Goal: Transaction & Acquisition: Purchase product/service

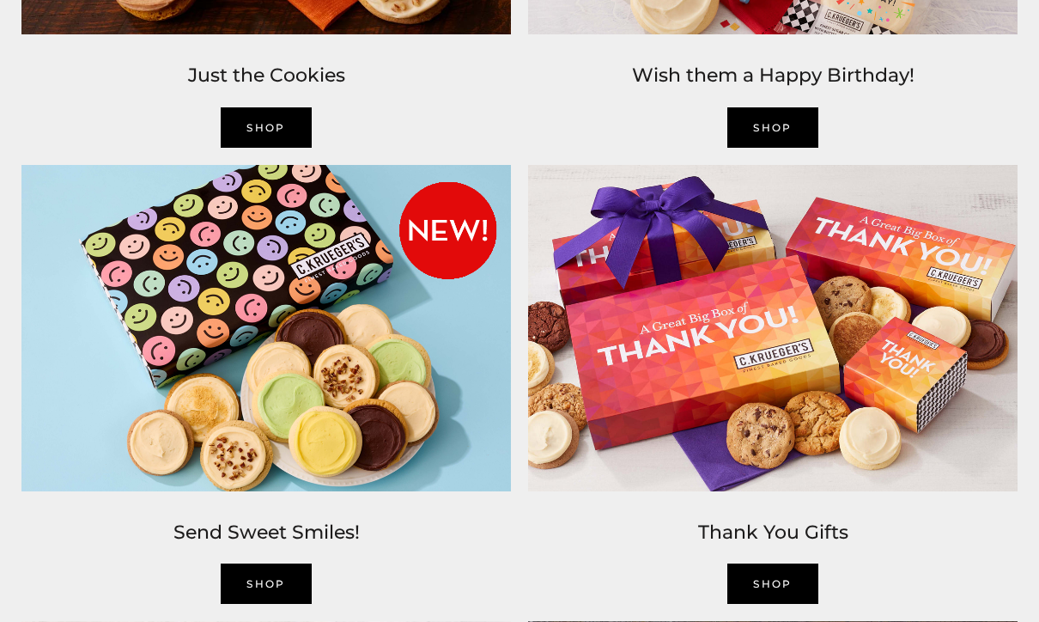
scroll to position [1838, 0]
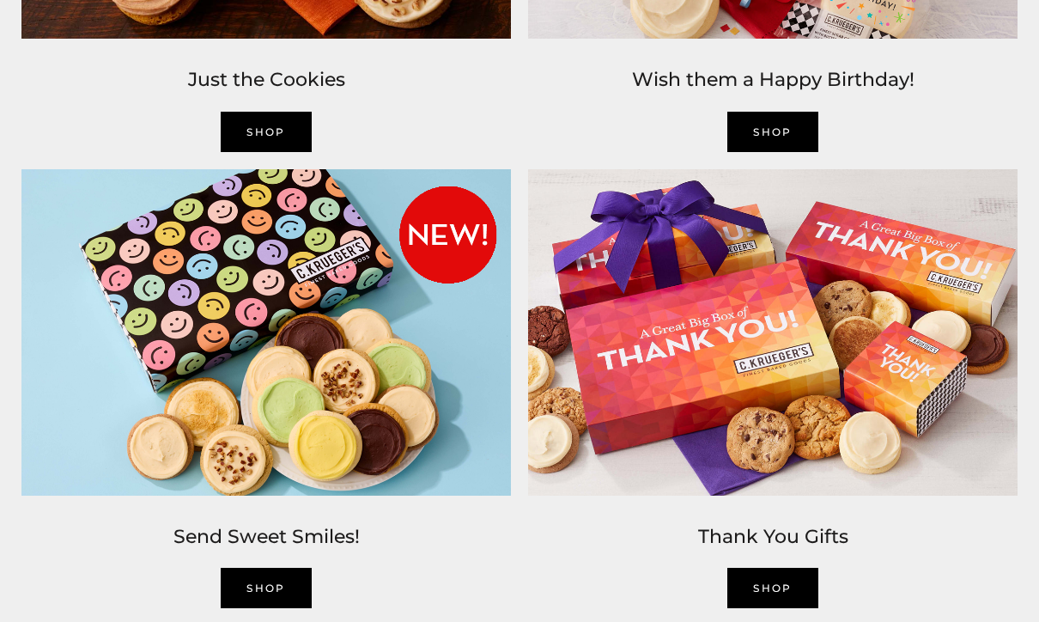
click at [880, 427] on img at bounding box center [772, 332] width 507 height 343
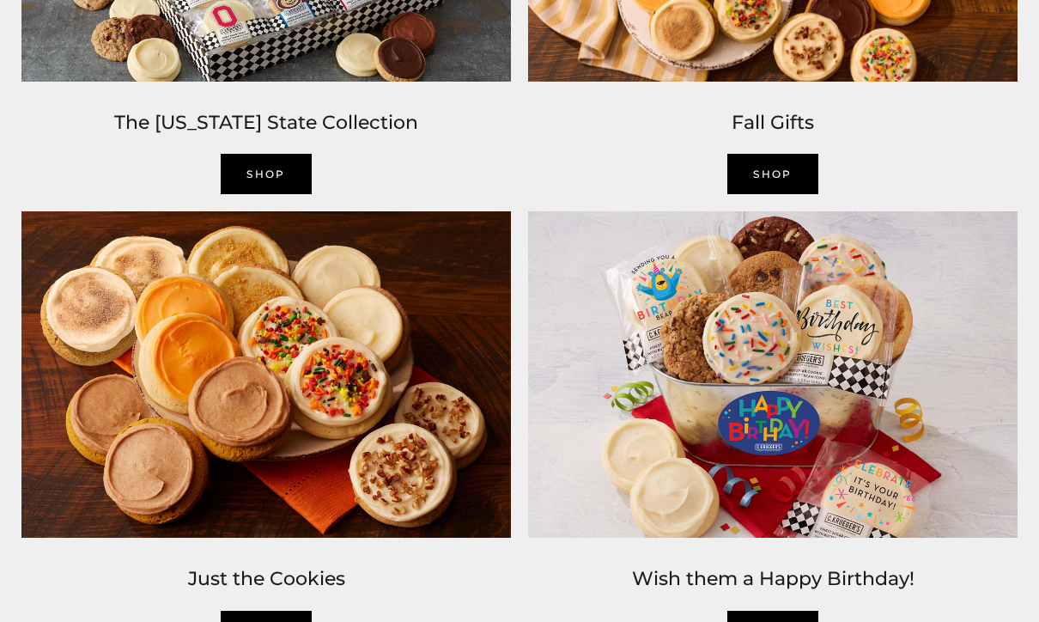
scroll to position [1339, 0]
click at [274, 440] on img at bounding box center [266, 374] width 507 height 343
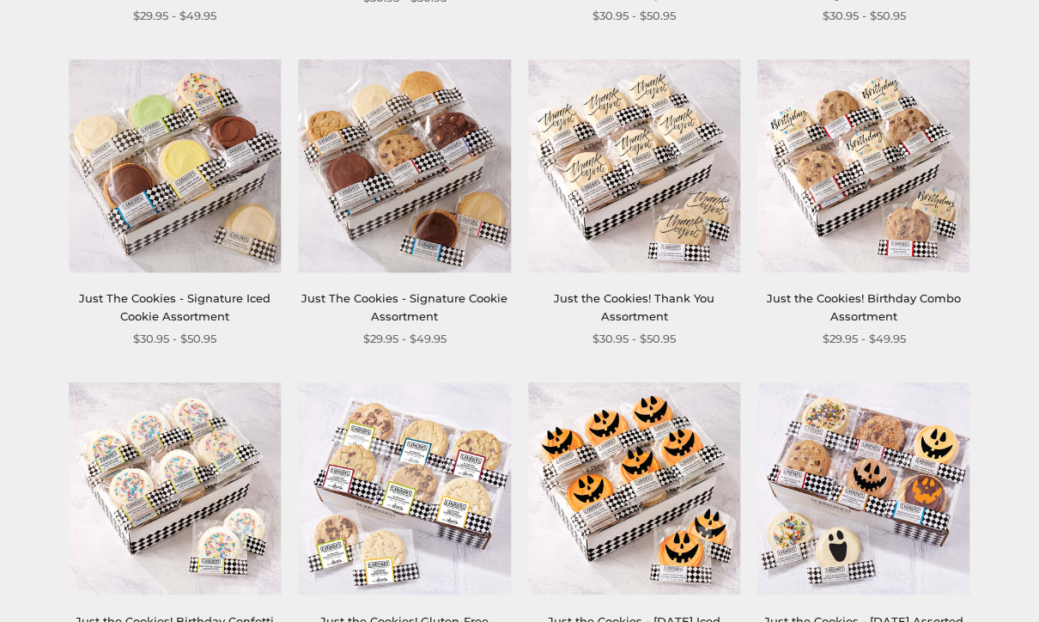
scroll to position [599, 0]
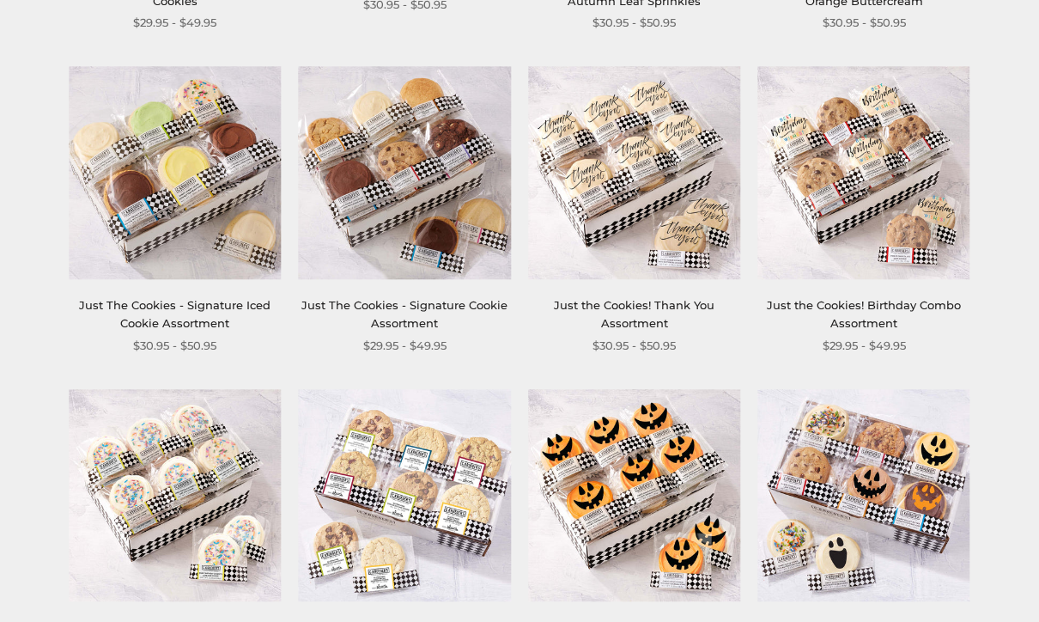
click at [159, 252] on img at bounding box center [175, 173] width 212 height 212
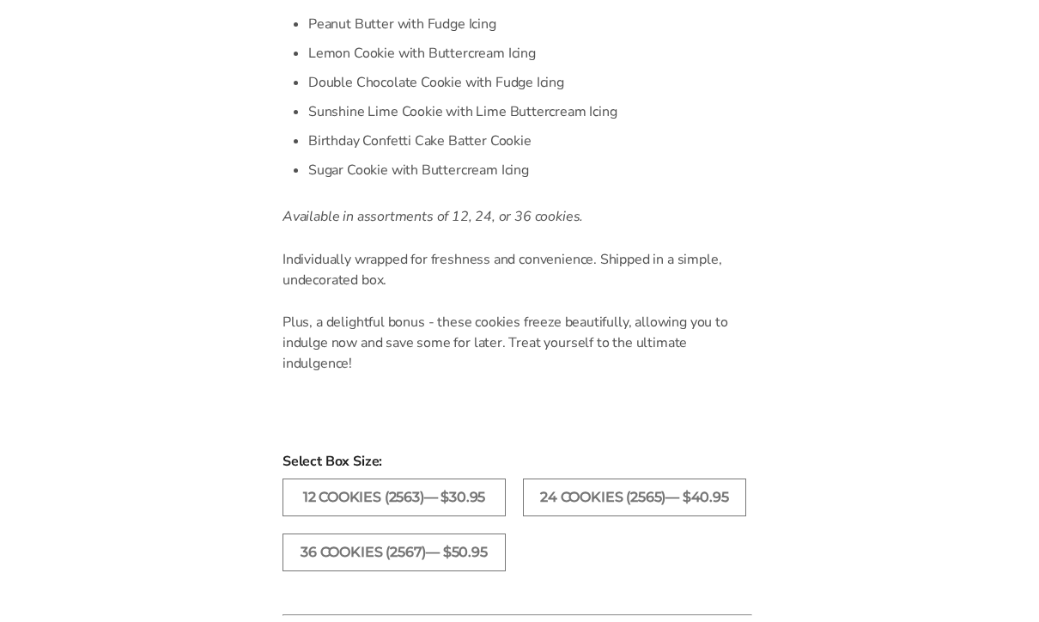
scroll to position [658, 0]
